Goal: Task Accomplishment & Management: Manage account settings

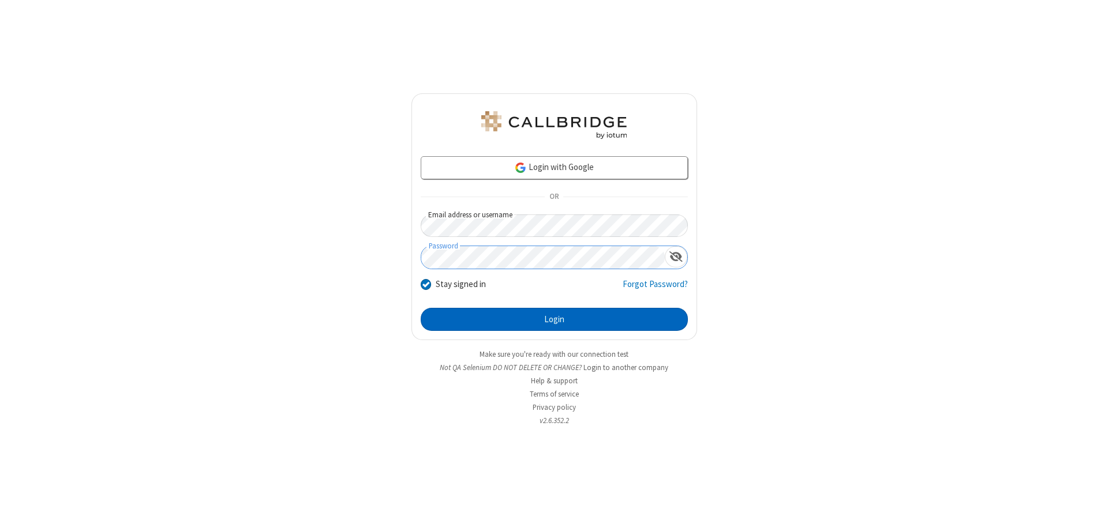
click at [554, 320] on button "Login" at bounding box center [554, 319] width 267 height 23
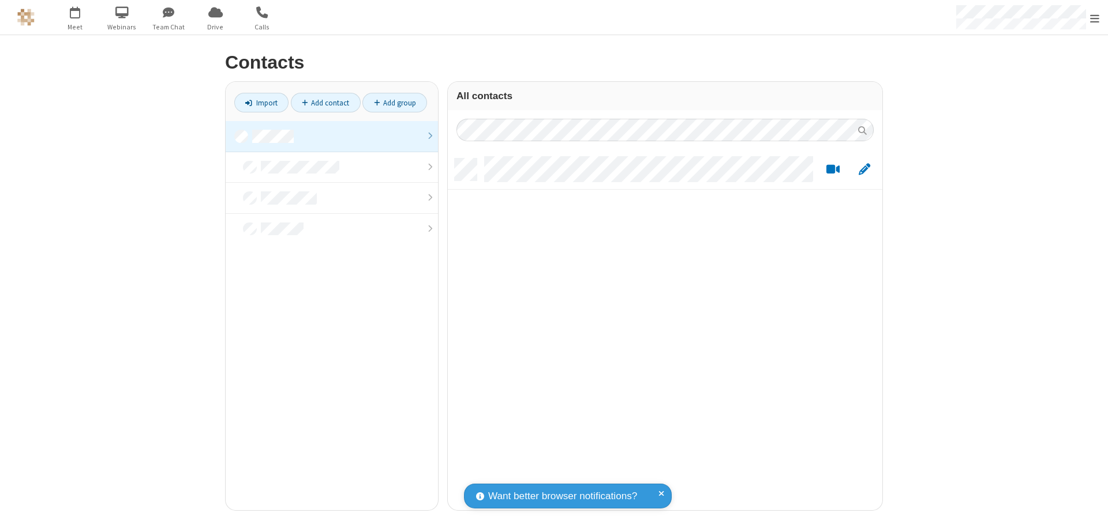
scroll to position [352, 426]
click at [332, 136] on link at bounding box center [332, 136] width 212 height 31
click at [325, 103] on link "Add contact" at bounding box center [326, 103] width 70 height 20
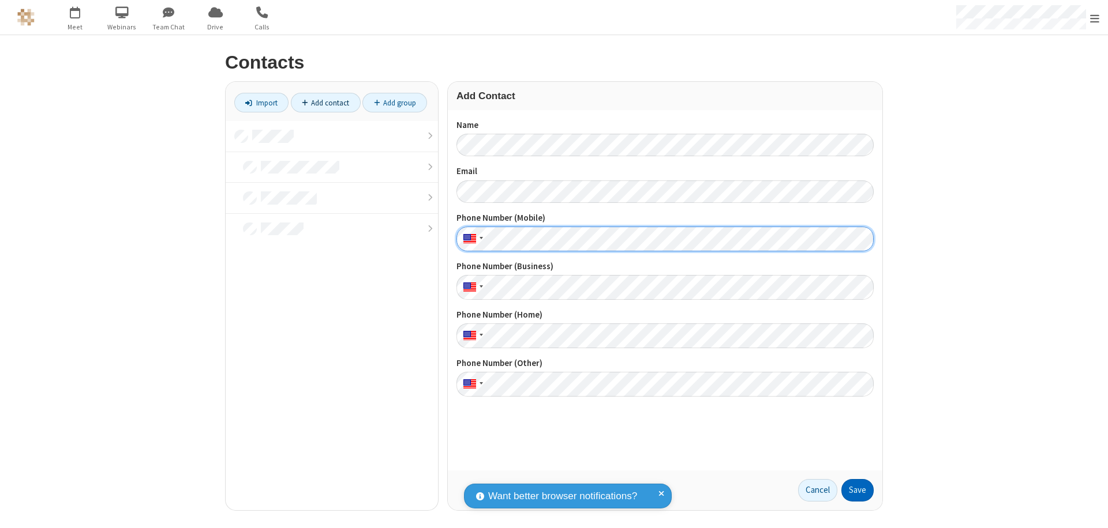
click at [857, 490] on button "Save" at bounding box center [857, 490] width 32 height 23
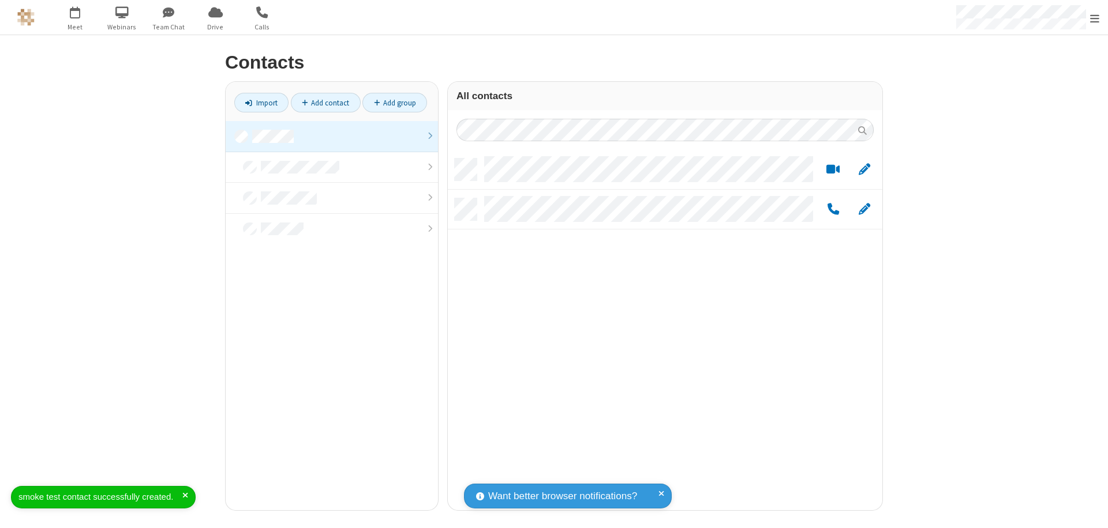
scroll to position [352, 426]
